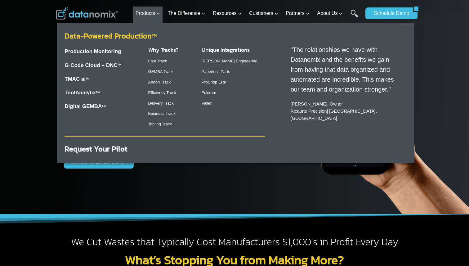
click at [109, 36] on link "Data-Powered Production TM" at bounding box center [111, 35] width 92 height 11
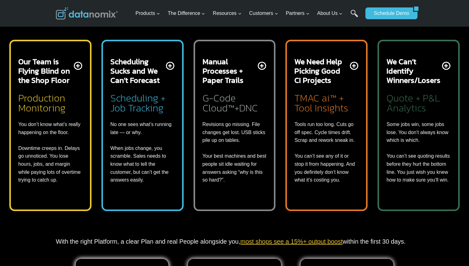
scroll to position [317, 0]
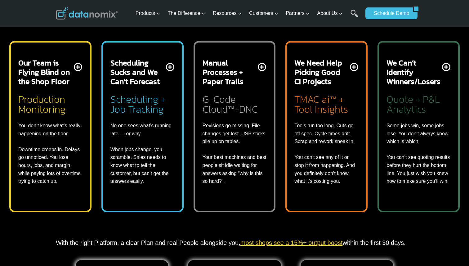
click at [147, 83] on h2 "Scheduling Sucks and We Can’t Forecast" at bounding box center [137, 72] width 54 height 28
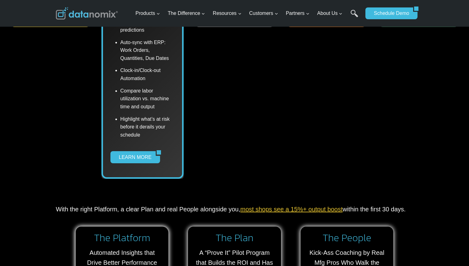
scroll to position [513, 0]
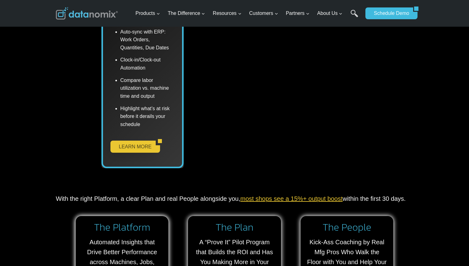
click at [141, 147] on link "LEARN MORE" at bounding box center [132, 147] width 45 height 12
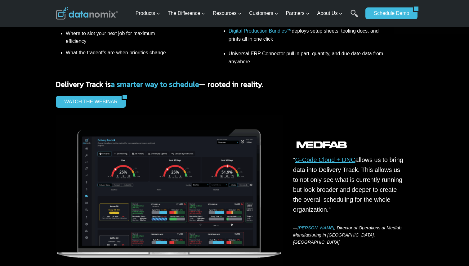
scroll to position [290, 0]
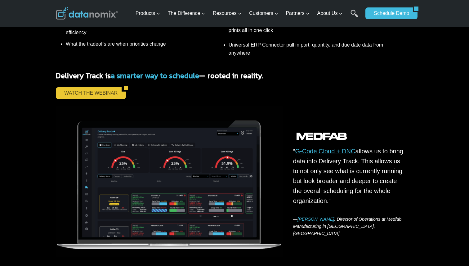
click at [105, 95] on link "WATCH THE WEBINAR" at bounding box center [89, 93] width 66 height 12
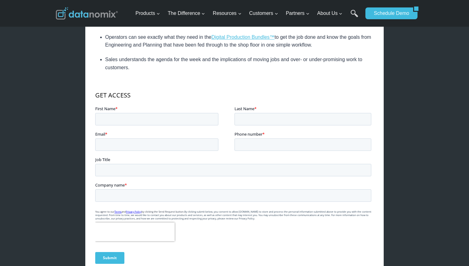
scroll to position [347, 0]
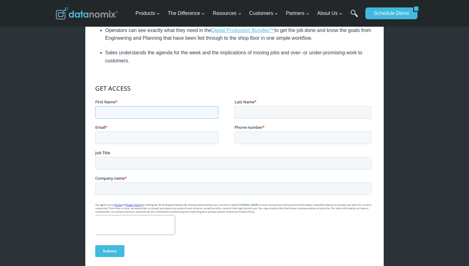
click at [134, 116] on input "First Name *" at bounding box center [156, 112] width 123 height 12
type input "Brad"
type input "Jordan"
type input "bjordan@pittsburghlasercutting.com"
type input "17248589422"
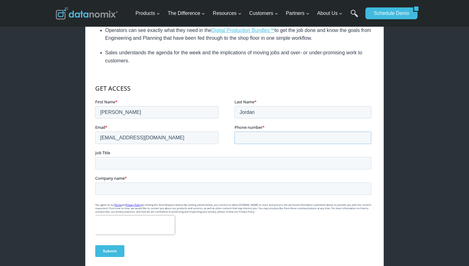
type input "Pittsburgh Laser Cutting"
click at [109, 252] on input "Submit" at bounding box center [109, 251] width 29 height 12
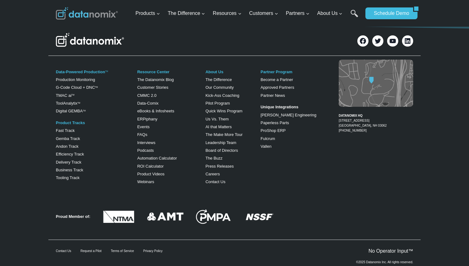
scroll to position [974, 0]
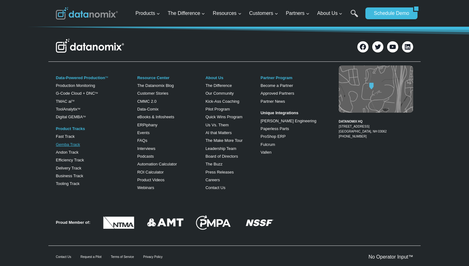
click at [65, 145] on link "Gemba Track" at bounding box center [68, 144] width 24 height 5
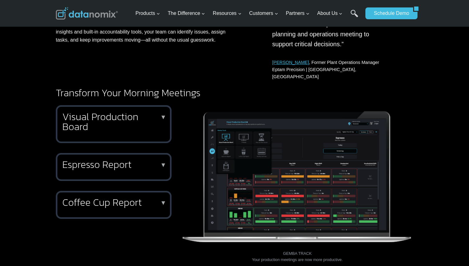
scroll to position [146, 0]
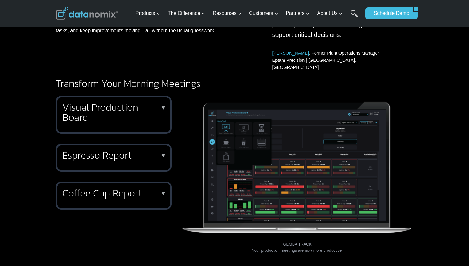
click at [149, 104] on h2 "Visual Production Board" at bounding box center [112, 112] width 100 height 20
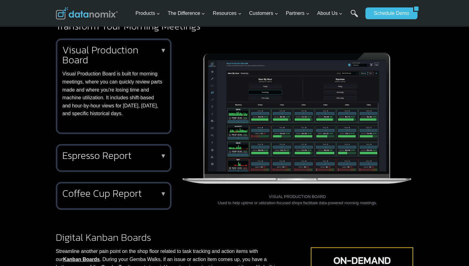
scroll to position [215, 0]
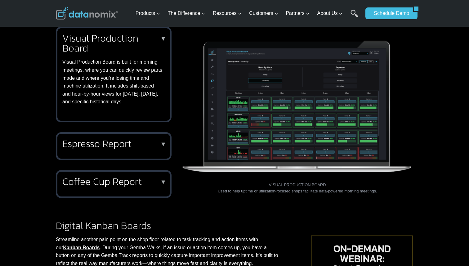
click at [153, 139] on h2 "Espresso Report" at bounding box center [112, 144] width 100 height 10
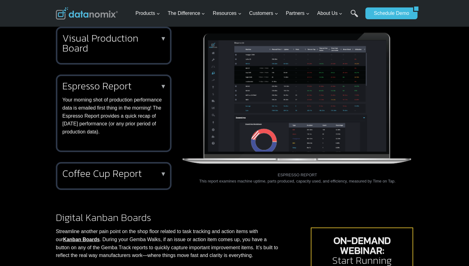
click at [152, 168] on h2 "Coffee Cup Report" at bounding box center [112, 173] width 100 height 10
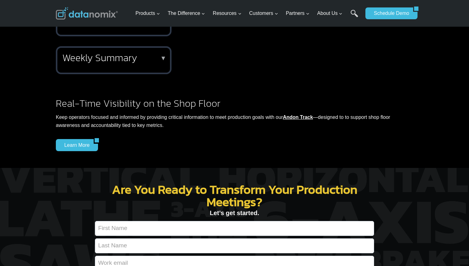
scroll to position [671, 0]
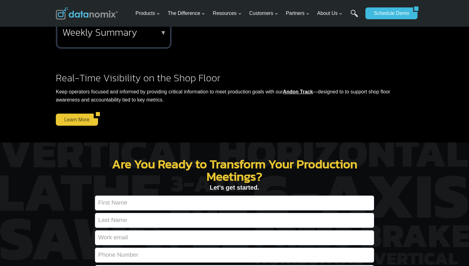
click at [88, 114] on link "Learn More" at bounding box center [75, 120] width 38 height 12
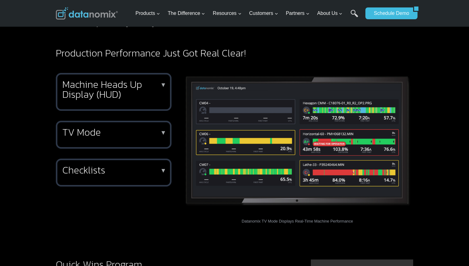
scroll to position [239, 0]
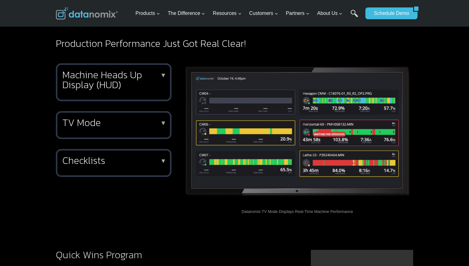
click at [95, 123] on h2 "TV Mode" at bounding box center [112, 123] width 100 height 10
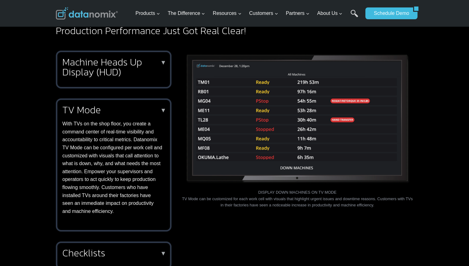
scroll to position [253, 0]
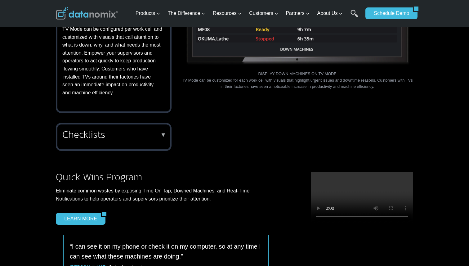
click at [106, 149] on div "Checklists ▼ Supervisors can easily create reminders for operators, track task …" at bounding box center [114, 137] width 116 height 28
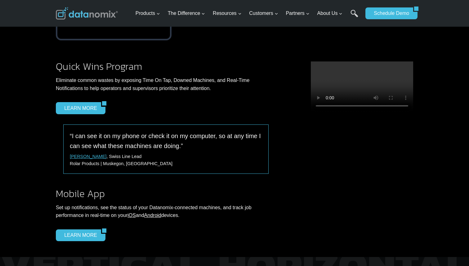
scroll to position [450, 0]
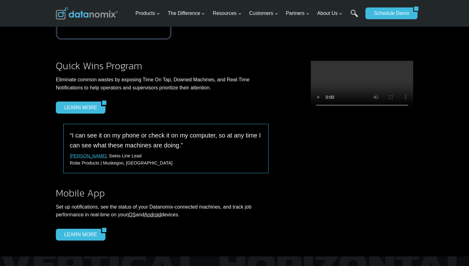
click at [368, 112] on video at bounding box center [362, 86] width 102 height 51
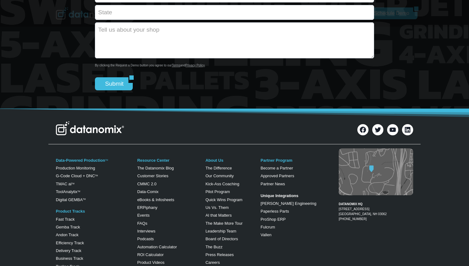
scroll to position [887, 0]
